Goal: Task Accomplishment & Management: Use online tool/utility

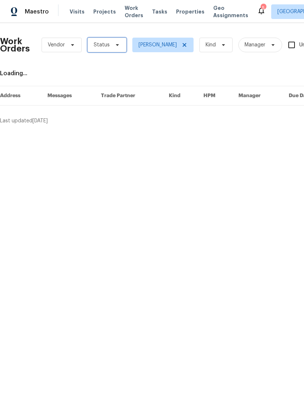
click at [97, 41] on span "Status" at bounding box center [107, 45] width 39 height 15
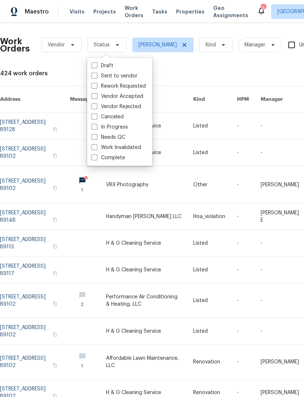
click at [92, 137] on span at bounding box center [95, 137] width 6 height 6
click at [92, 137] on input "Needs QC" at bounding box center [94, 136] width 5 height 5
checkbox input "true"
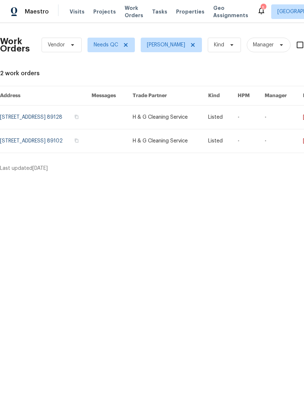
click at [4, 109] on link at bounding box center [46, 116] width 92 height 23
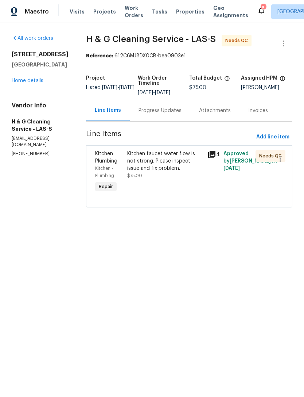
click at [151, 172] on div "Kitchen faucet water flow is not strong. Please inspect issue and fix problem." at bounding box center [165, 161] width 76 height 22
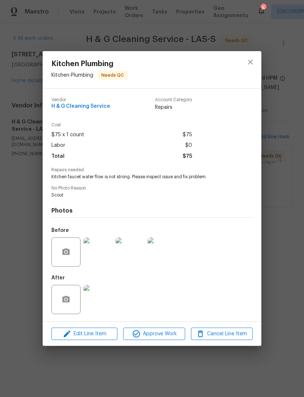
click at [92, 251] on img at bounding box center [98, 251] width 29 height 29
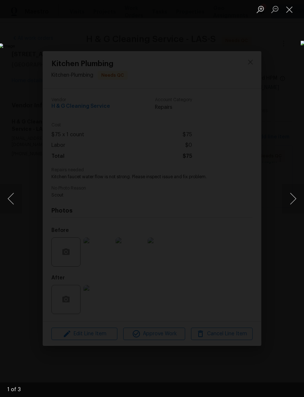
click at [296, 6] on button "Close lightbox" at bounding box center [290, 9] width 15 height 13
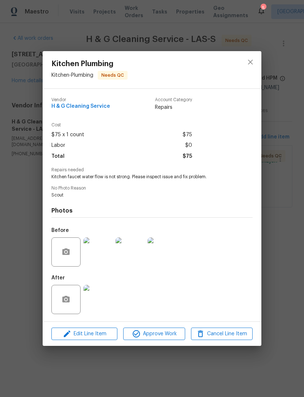
click at [93, 298] on img at bounding box center [98, 299] width 29 height 29
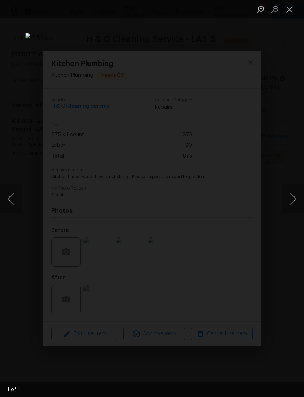
click at [285, 12] on button "Close lightbox" at bounding box center [290, 9] width 15 height 13
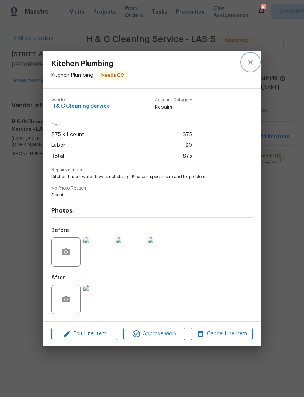
click at [252, 61] on icon "close" at bounding box center [250, 62] width 9 height 9
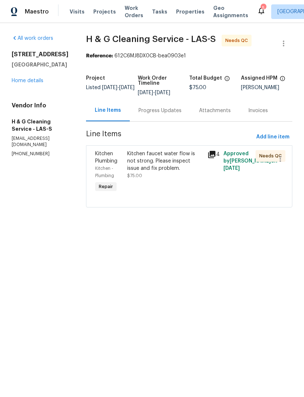
click at [173, 114] on div "Progress Updates" at bounding box center [160, 110] width 43 height 7
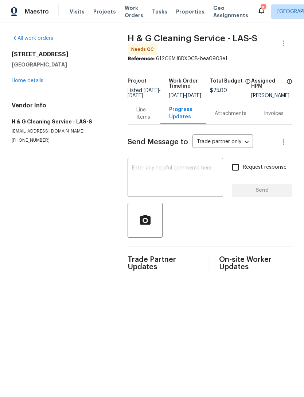
click at [137, 116] on div "Line Items" at bounding box center [144, 113] width 15 height 15
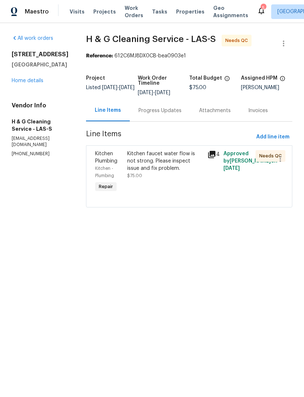
click at [153, 172] on div "Kitchen faucet water flow is not strong. Please inspect issue and fix problem." at bounding box center [165, 161] width 76 height 22
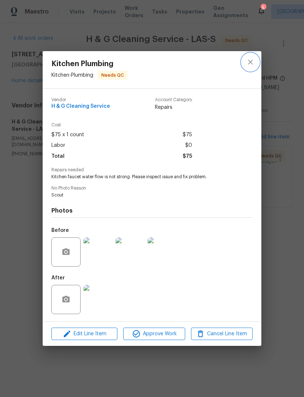
click at [248, 65] on button "close" at bounding box center [251, 62] width 18 height 18
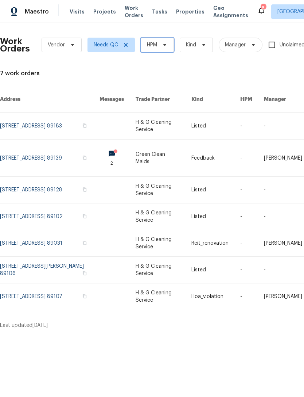
click at [152, 43] on span "HPM" at bounding box center [152, 44] width 10 height 7
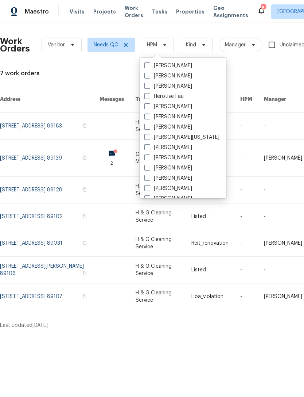
click at [87, 95] on th "Address" at bounding box center [44, 99] width 100 height 27
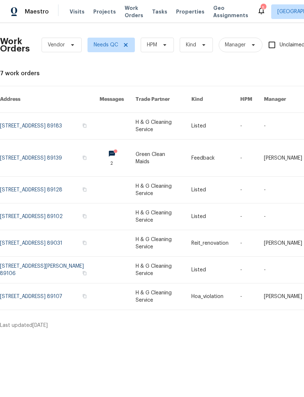
click at [35, 335] on html "Maestro Visits Projects Work Orders Tasks Properties Geo Assignments 5 Las Vega…" at bounding box center [152, 167] width 304 height 335
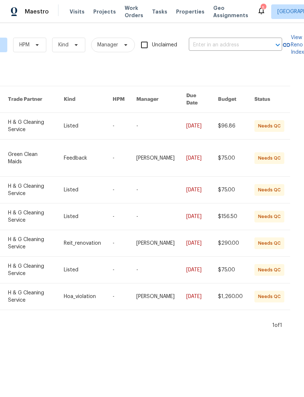
scroll to position [0, 129]
click at [23, 42] on span "HPM" at bounding box center [24, 44] width 10 height 7
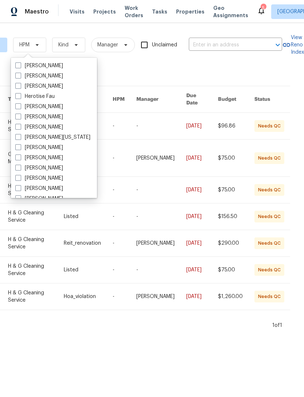
click at [20, 189] on span at bounding box center [18, 188] width 6 height 6
click at [20, 189] on input "[PERSON_NAME]" at bounding box center [17, 187] width 5 height 5
checkbox input "true"
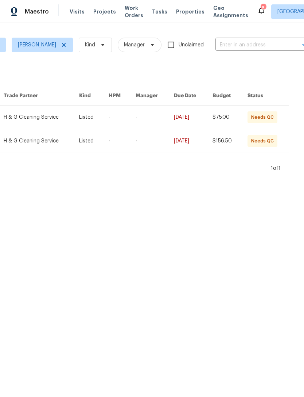
click at [47, 145] on link at bounding box center [42, 140] width 76 height 23
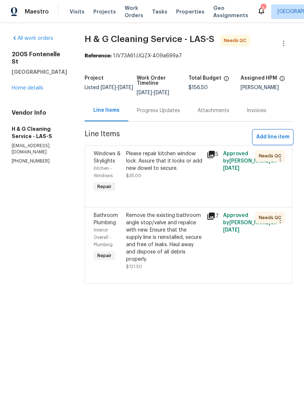
click at [268, 140] on span "Add line item" at bounding box center [273, 137] width 33 height 9
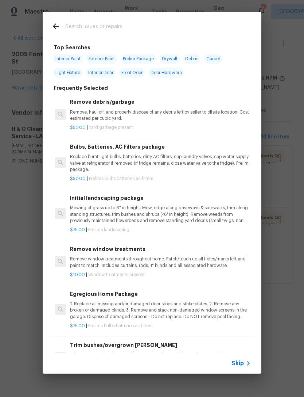
click at [72, 23] on input "text" at bounding box center [142, 27] width 155 height 11
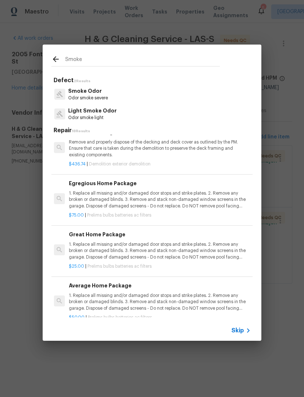
type input "Smoke"
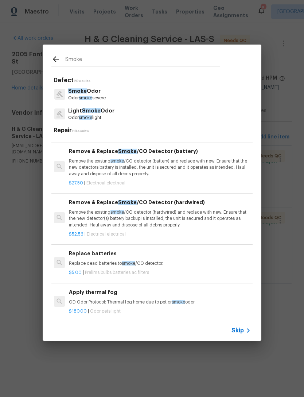
scroll to position [160, 1]
click at [72, 215] on p "Remove the existing smoke /CO detector (hardwired) and replace with new. Ensure…" at bounding box center [159, 219] width 181 height 19
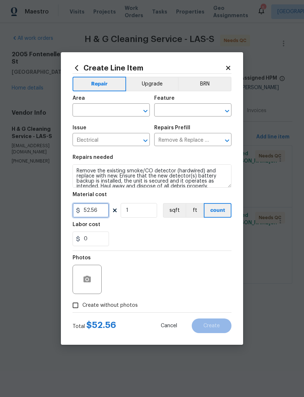
click at [80, 215] on input "52.56" at bounding box center [91, 210] width 37 height 15
click at [135, 211] on input "1" at bounding box center [139, 210] width 37 height 15
type input "1"
click at [128, 255] on div "Photos" at bounding box center [152, 274] width 159 height 47
click at [76, 114] on input "text" at bounding box center [101, 110] width 57 height 11
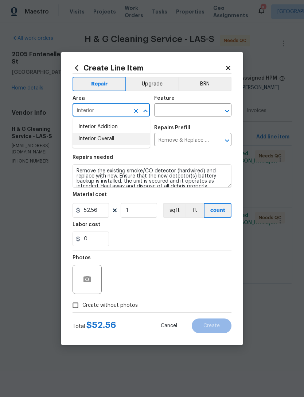
click at [84, 135] on li "Interior Overall" at bounding box center [111, 139] width 77 height 12
type input "Interior Overall"
click at [164, 113] on input "text" at bounding box center [182, 110] width 57 height 11
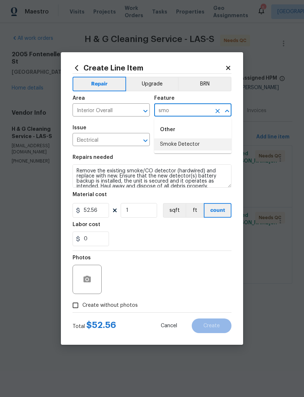
click at [168, 145] on li "Smoke Detector" at bounding box center [192, 144] width 77 height 12
type input "Smoke Detector"
click at [132, 234] on div "0" at bounding box center [152, 238] width 159 height 15
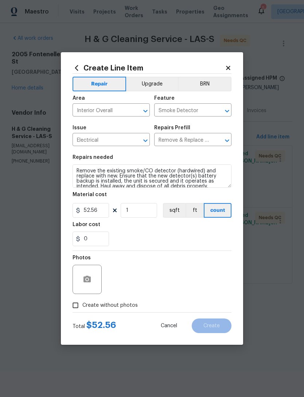
click at [77, 308] on input "Create without photos" at bounding box center [76, 305] width 14 height 14
checkbox input "true"
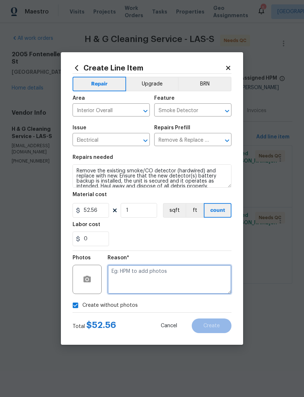
click at [123, 284] on textarea at bounding box center [170, 279] width 124 height 29
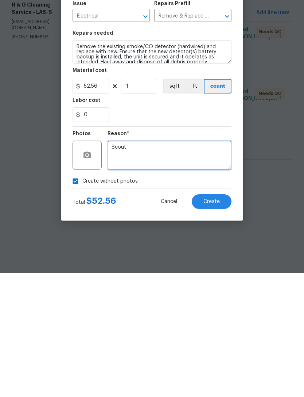
type textarea "Scout"
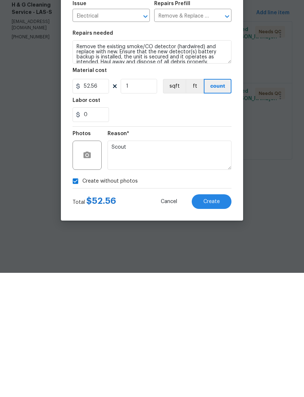
click at [142, 150] on section "Repairs needed Remove the existing smoke/CO detector (hardwired) and replace wi…" at bounding box center [152, 200] width 159 height 100
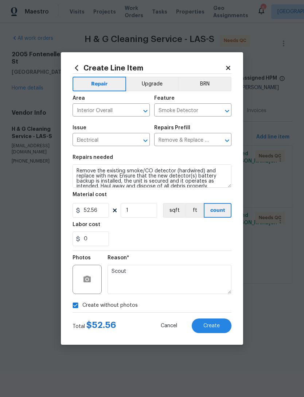
click at [204, 324] on span "Create" at bounding box center [212, 325] width 16 height 5
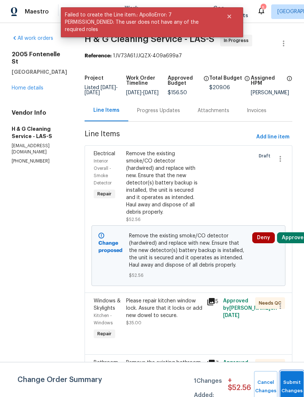
click at [284, 380] on button "Submit Changes" at bounding box center [292, 386] width 23 height 31
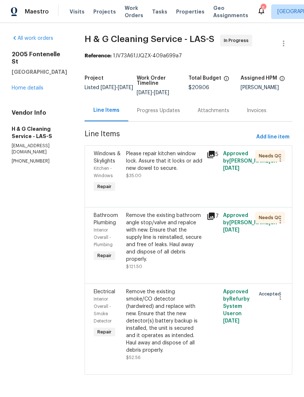
click at [166, 114] on div "Progress Updates" at bounding box center [158, 110] width 43 height 7
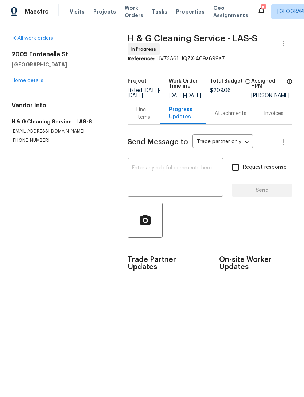
click at [137, 121] on div "Line Items" at bounding box center [144, 113] width 15 height 15
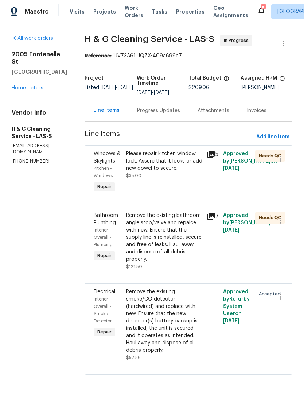
click at [17, 85] on link "Home details" at bounding box center [28, 87] width 32 height 5
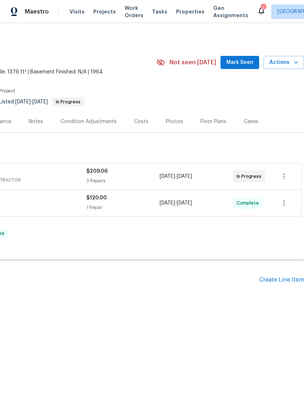
click at [234, 63] on span "Mark Seen" at bounding box center [240, 62] width 27 height 9
